Goal: Navigation & Orientation: Find specific page/section

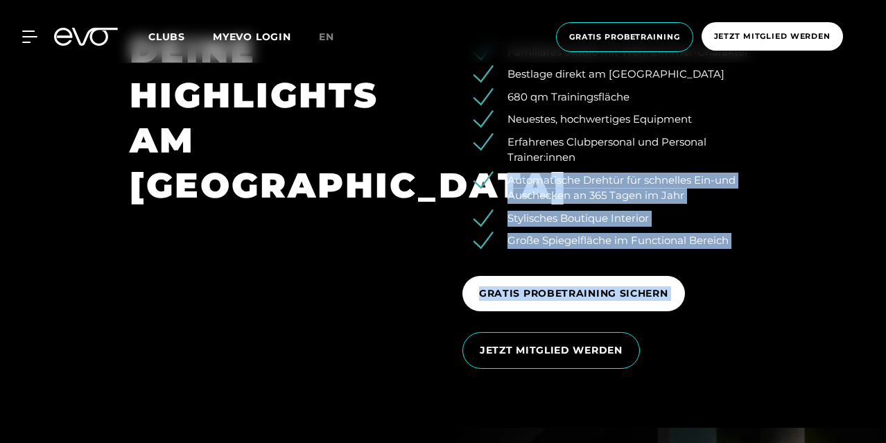
click at [884, 279] on section "DEINE HIGHLIGHTS AM ROSENTHALER PLATZ Familiäres Studio mit Wohnzimmer-Charakte…" at bounding box center [443, 203] width 886 height 449
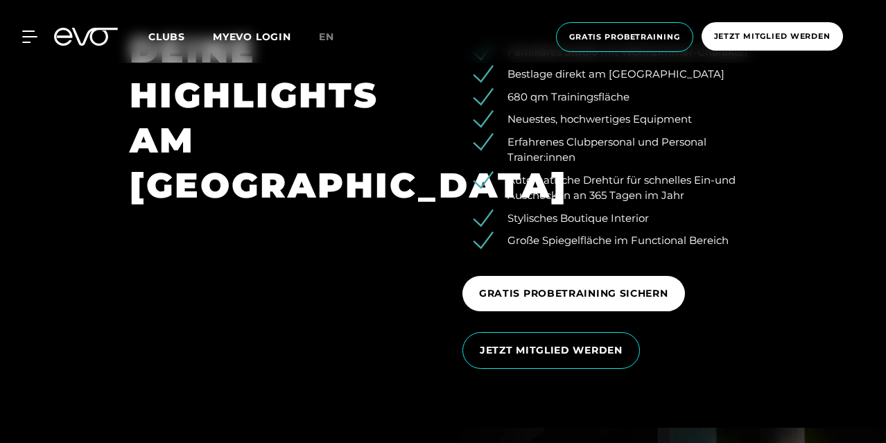
scroll to position [2328, 0]
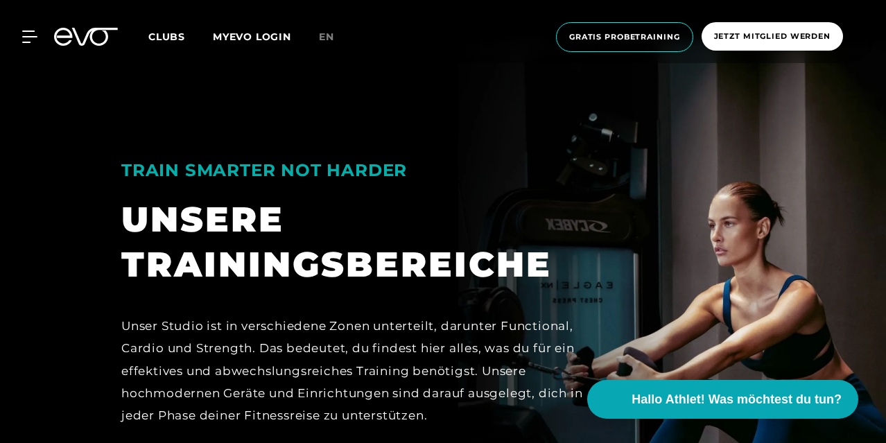
click at [885, 213] on section "TRAIN SMARTER NOT HARDER UNSERE TRAININGSBEREICHE Unser Studio ist in verschied…" at bounding box center [443, 376] width 886 height 672
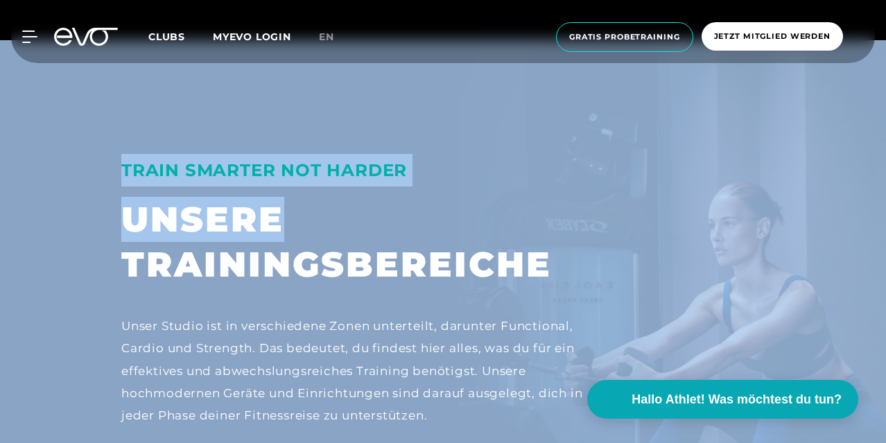
drag, startPoint x: 885, startPoint y: 213, endPoint x: 881, endPoint y: 59, distance: 154.0
click at [881, 59] on div "00 TAGE : 00 STD : 00 MIN : 00 SEK 🚨 Wir eröffnen unseren Club in [GEOGRAPHIC_D…" at bounding box center [443, 405] width 886 height 5466
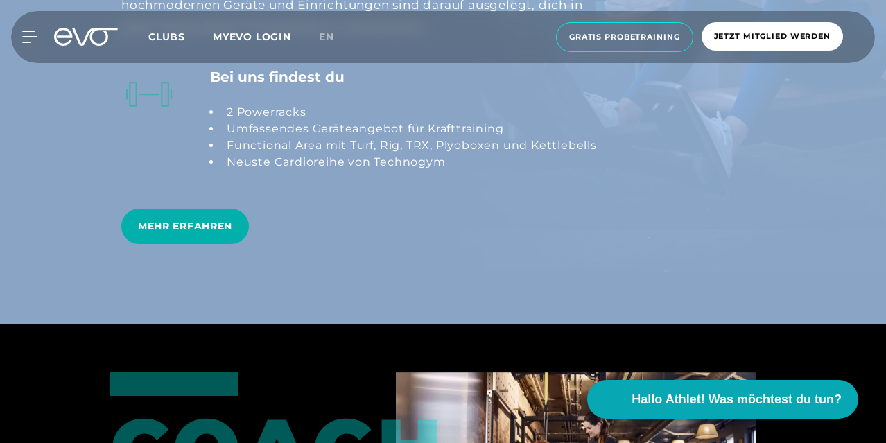
scroll to position [3104, 0]
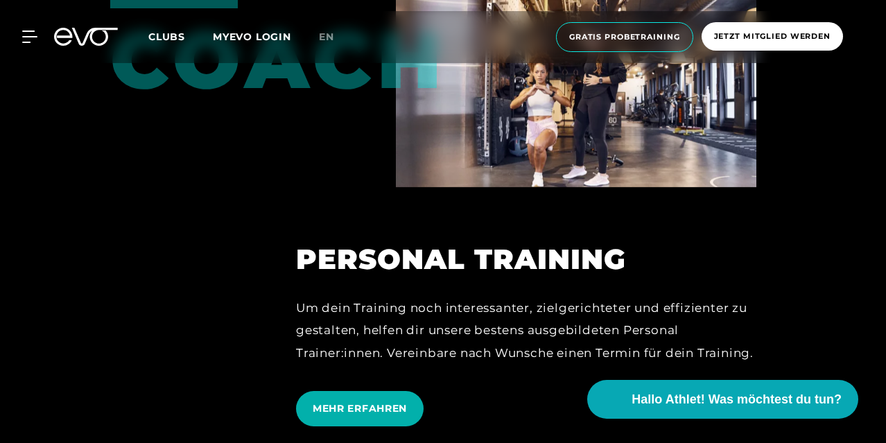
click at [884, 270] on div at bounding box center [443, 210] width 886 height 549
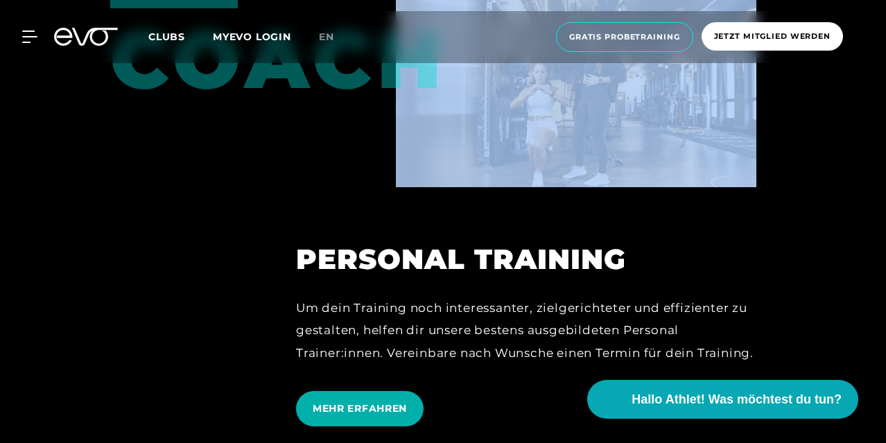
click at [884, 270] on div at bounding box center [443, 210] width 886 height 549
drag, startPoint x: 884, startPoint y: 270, endPoint x: 864, endPoint y: 139, distance: 131.9
click at [864, 139] on div at bounding box center [443, 210] width 886 height 549
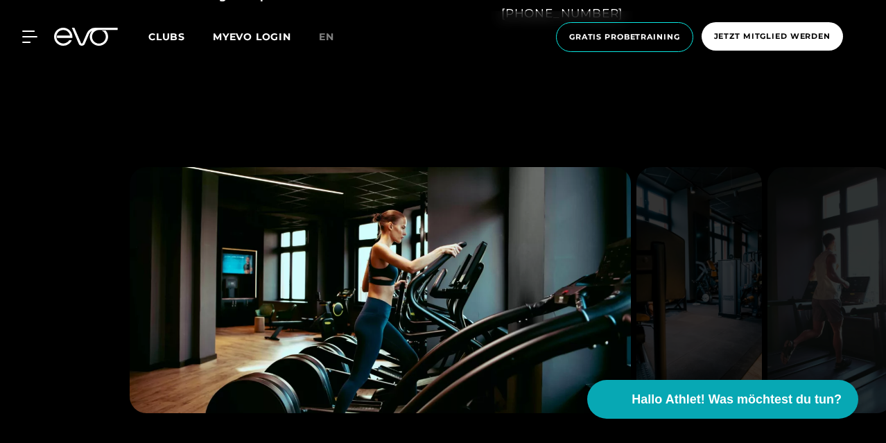
scroll to position [940, 0]
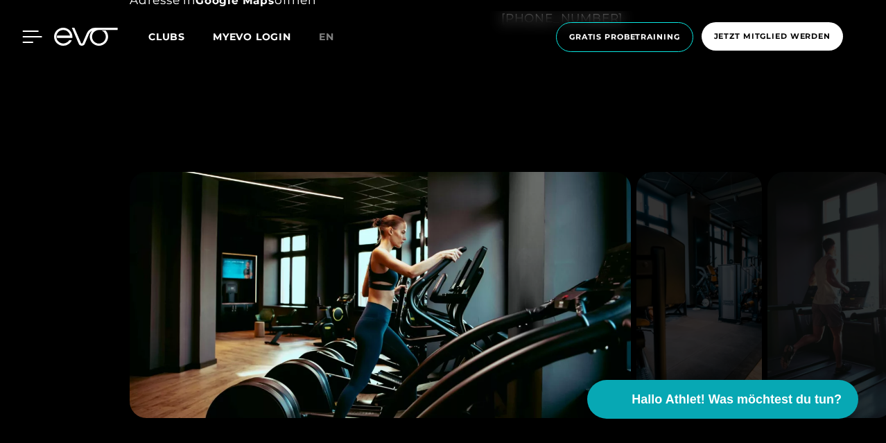
click at [31, 33] on div "MyEVO Login Über EVO Mitgliedschaften Probetraining TAGESPASS EVO Studios [GEOG…" at bounding box center [443, 37] width 881 height 52
click at [31, 33] on icon at bounding box center [32, 37] width 20 height 12
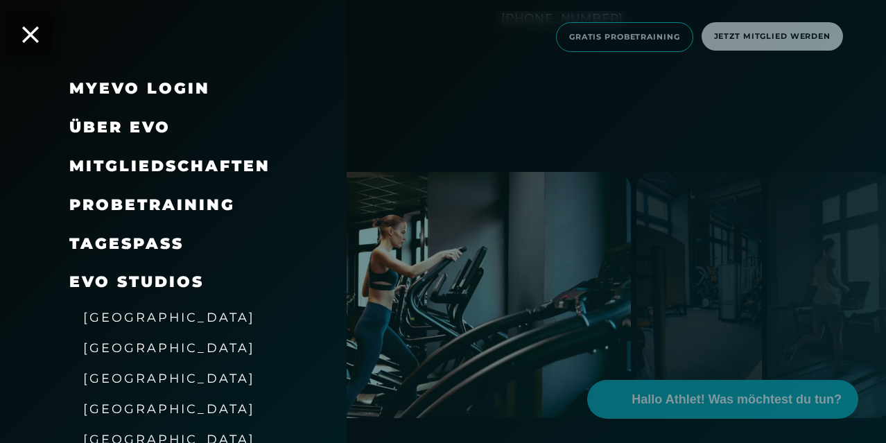
click at [342, 73] on div "MyEVO Login" at bounding box center [173, 88] width 347 height 39
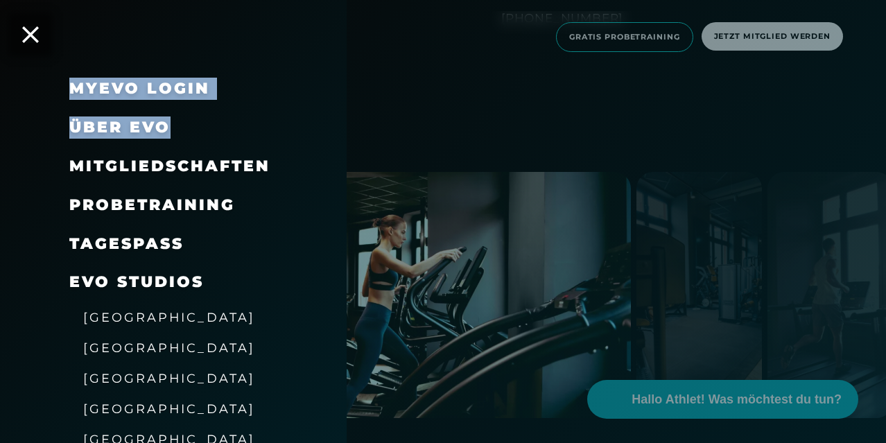
drag, startPoint x: 342, startPoint y: 73, endPoint x: 342, endPoint y: 109, distance: 36.1
click at [342, 109] on div "MyEVO Login Über EVO Mitgliedschaften Probetraining TAGESPASS EVO Studios [GEOG…" at bounding box center [173, 373] width 347 height 609
